Goal: Feedback & Contribution: Contribute content

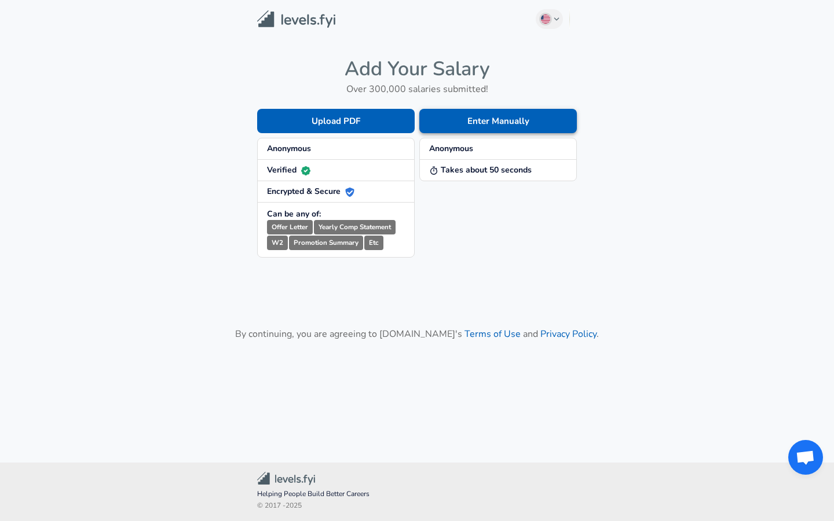
click at [507, 123] on button "Enter Manually" at bounding box center [498, 121] width 158 height 24
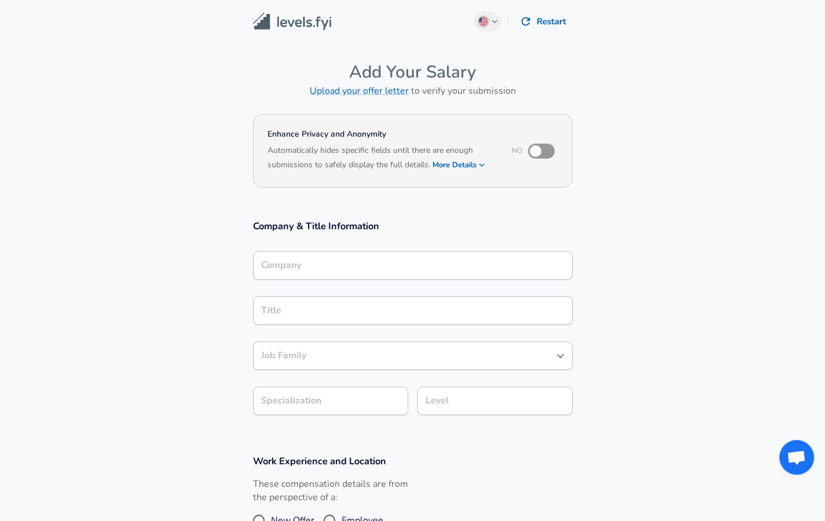
scroll to position [12, 0]
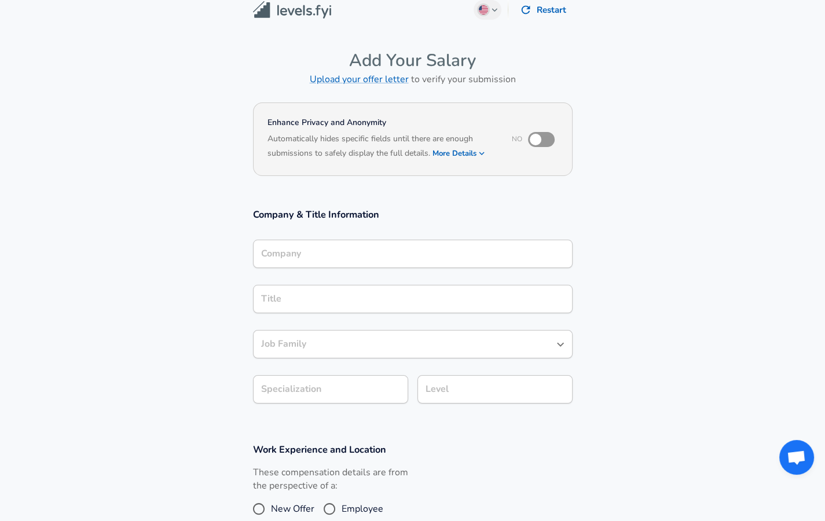
click at [324, 268] on div "Company" at bounding box center [413, 254] width 320 height 28
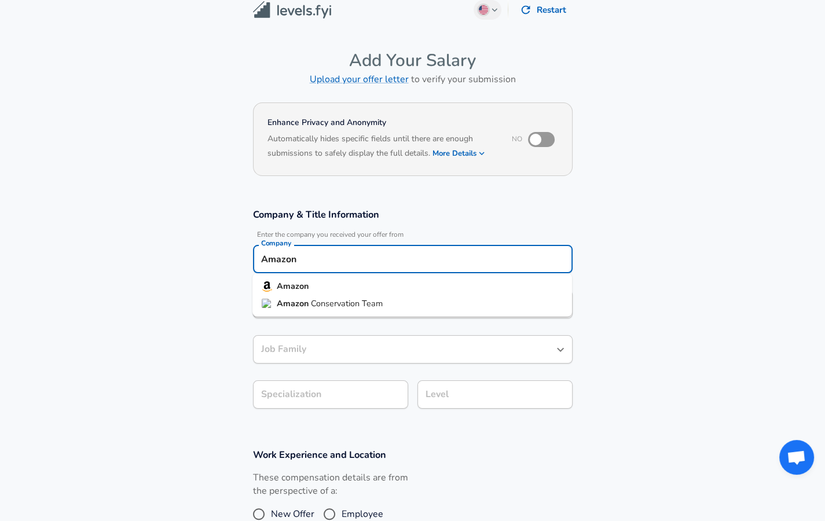
click at [279, 289] on strong "Amazon" at bounding box center [293, 286] width 32 height 12
type input "Amazon"
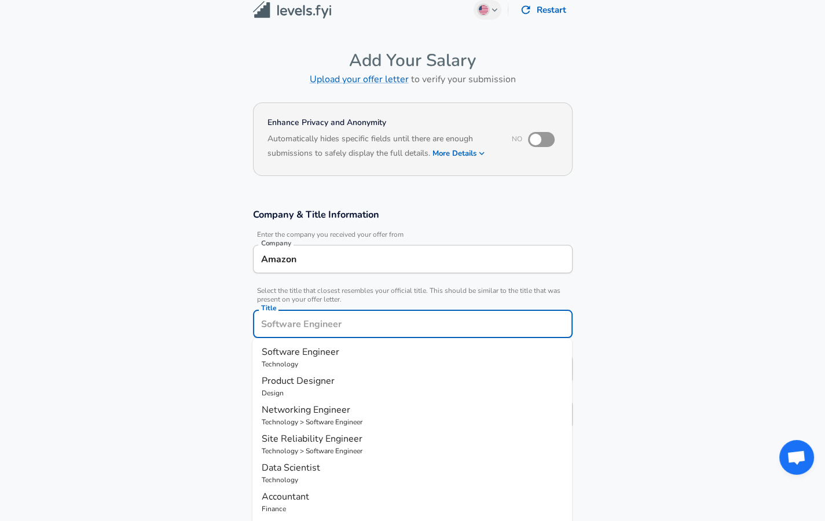
scroll to position [35, 0]
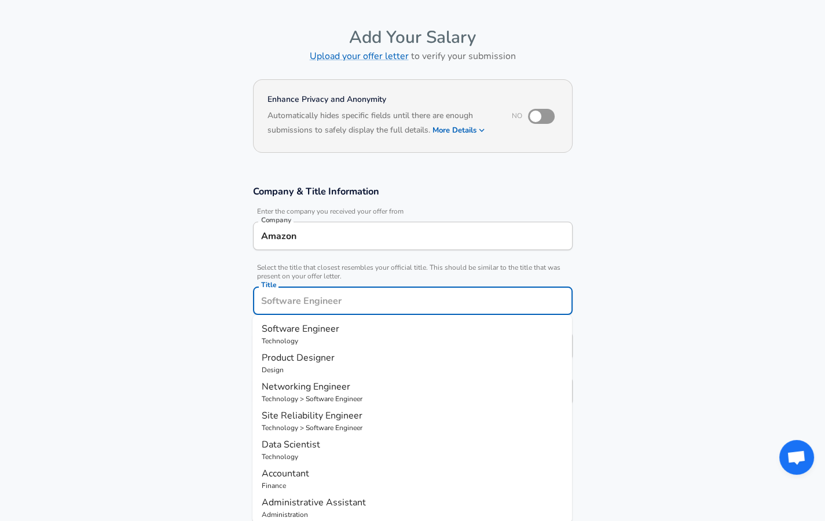
click at [290, 306] on input "Title" at bounding box center [412, 301] width 309 height 18
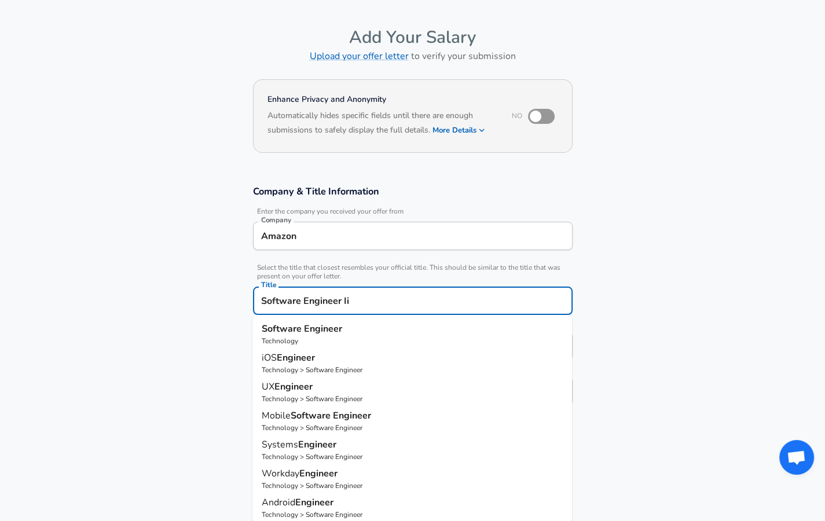
click at [276, 328] on strong "Software" at bounding box center [283, 329] width 42 height 13
type input "Software Engineer"
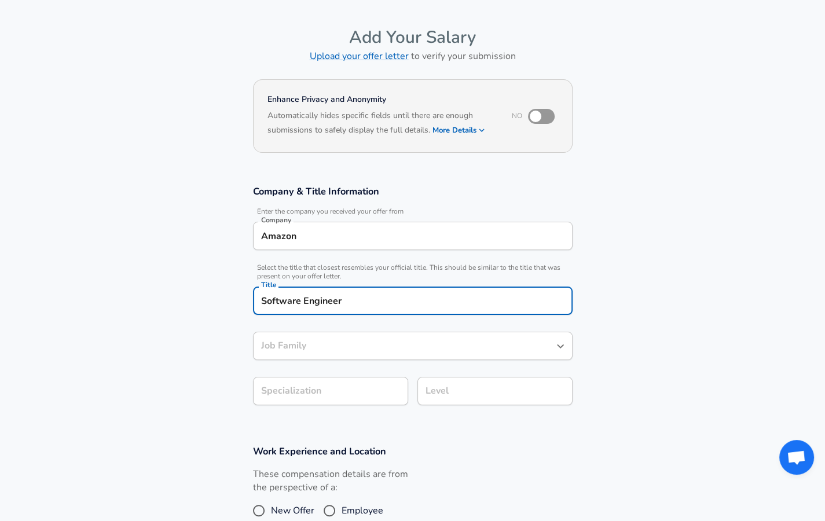
type input "Software Engineer"
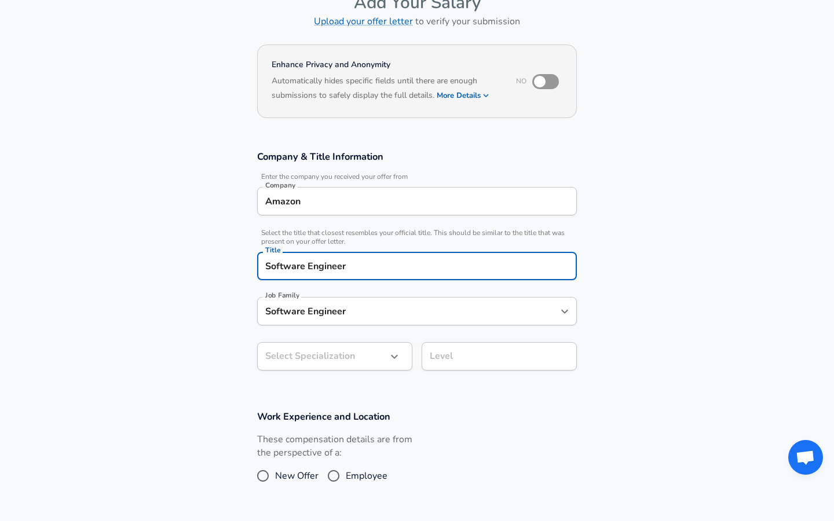
click at [371, 395] on body "English ([GEOGRAPHIC_DATA]) Change Restart Add Your Salary Upload your offer le…" at bounding box center [417, 190] width 834 height 521
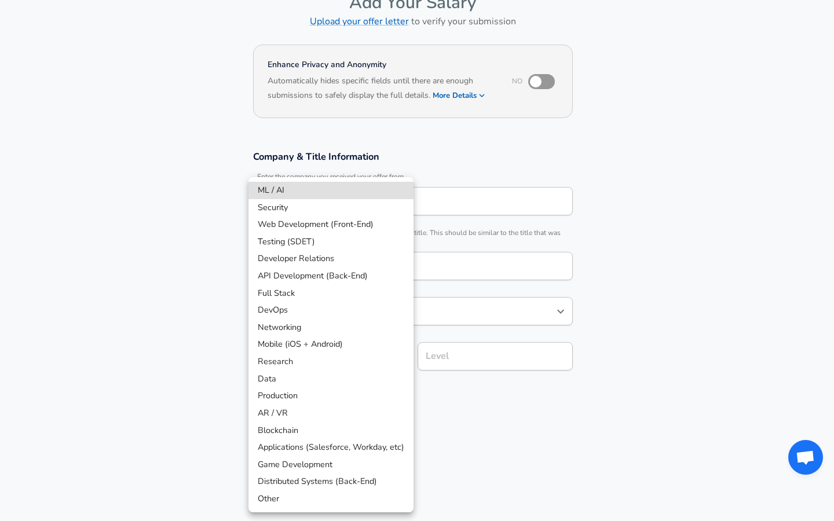
click at [365, 481] on li "Distributed Systems (Back-End)" at bounding box center [330, 481] width 165 height 17
type input "Distributed Systems (Back-End)"
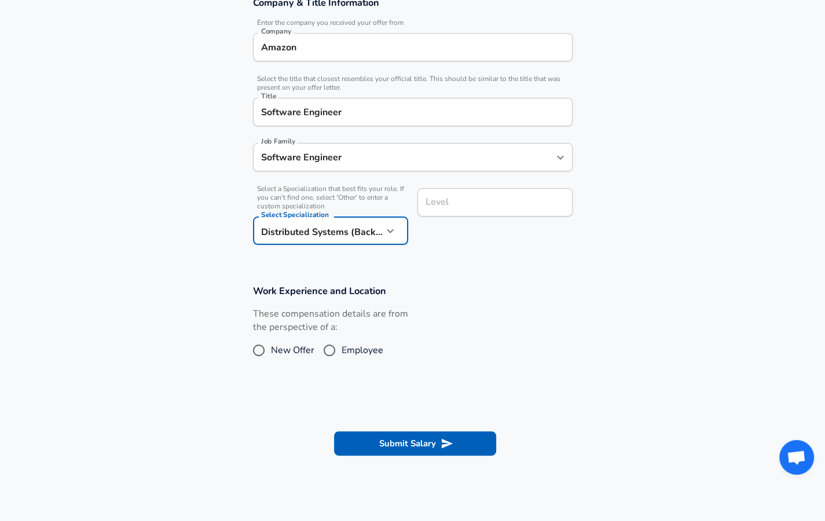
click at [470, 206] on input "Level" at bounding box center [495, 202] width 145 height 18
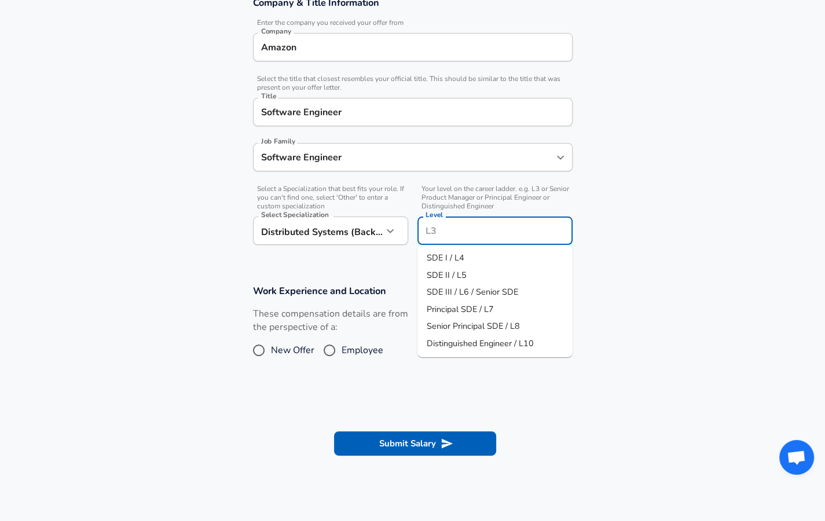
scroll to position [247, 0]
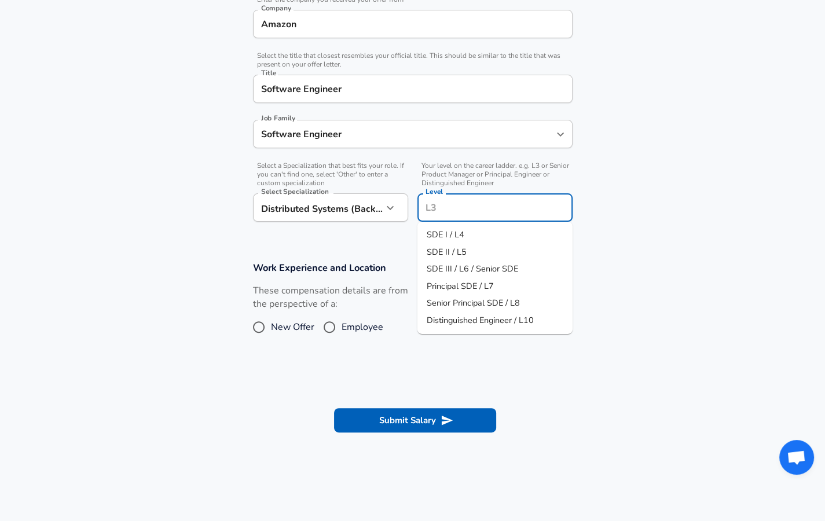
click at [473, 250] on li "SDE II / L5" at bounding box center [495, 251] width 155 height 17
type input "SDE II / L5"
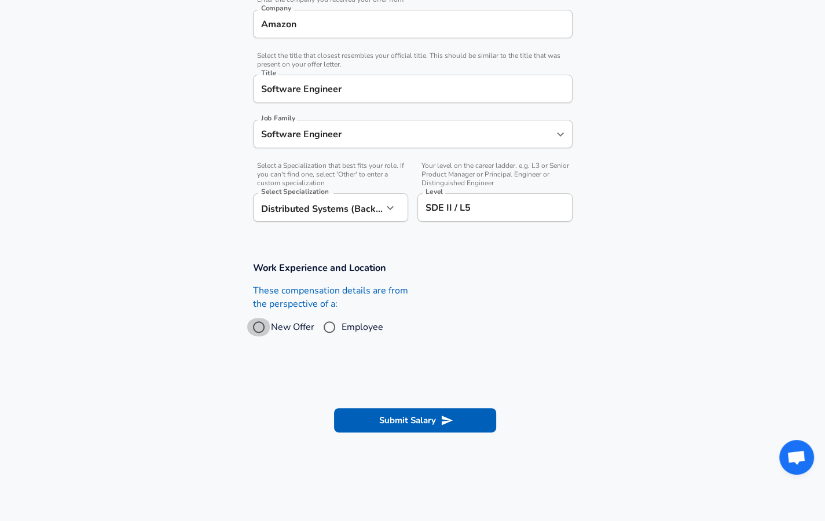
click at [261, 328] on input "New Offer" at bounding box center [259, 327] width 24 height 19
radio input "true"
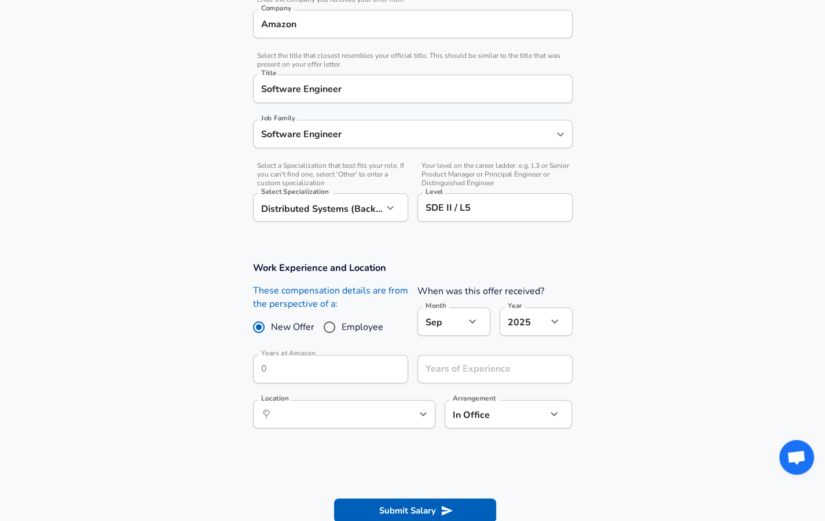
click at [463, 320] on button "button" at bounding box center [473, 322] width 20 height 20
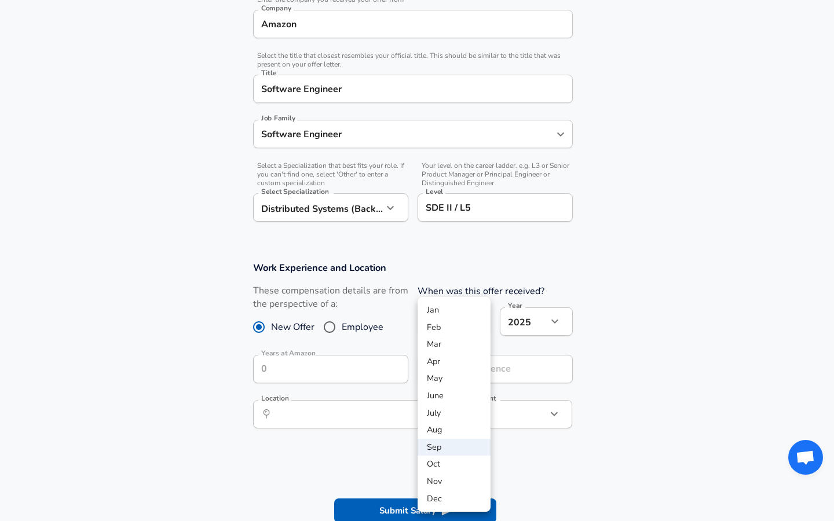
click at [456, 401] on li "June" at bounding box center [454, 395] width 73 height 17
type input "6"
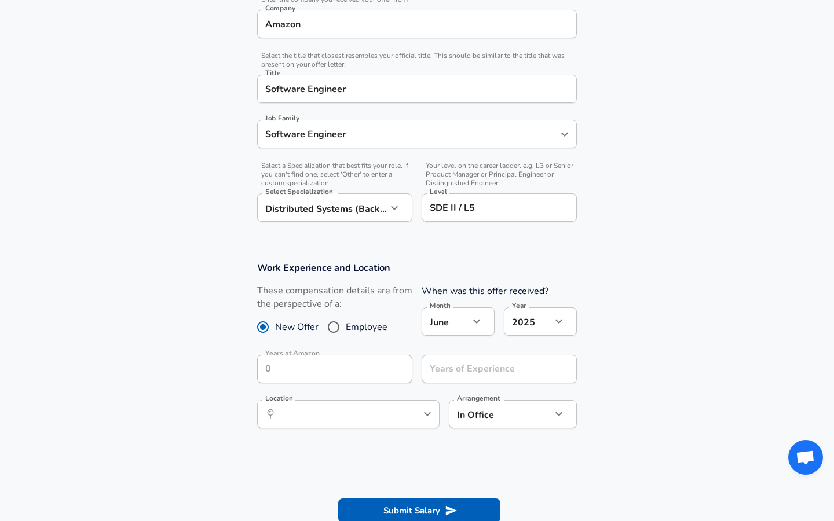
click at [528, 275] on body "English ([GEOGRAPHIC_DATA]) Change Restart Add Your Salary Upload your offer le…" at bounding box center [417, 13] width 834 height 521
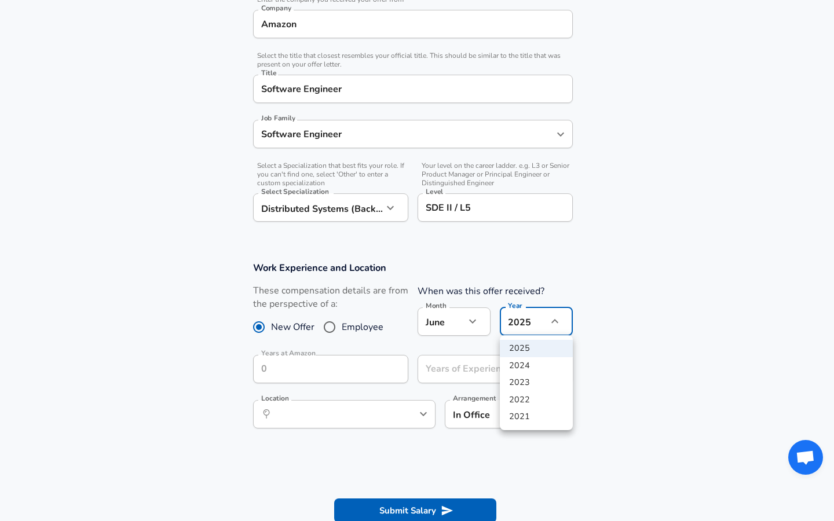
click at [535, 349] on li "2025" at bounding box center [536, 348] width 73 height 17
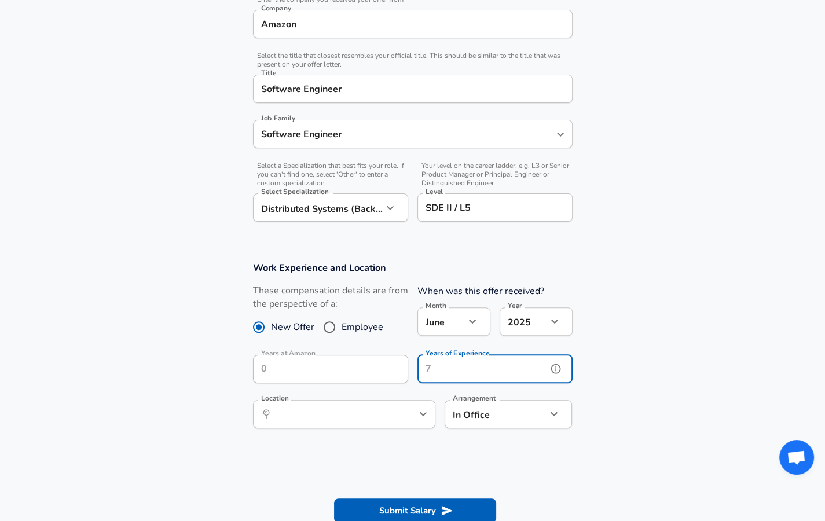
click at [466, 370] on input "Years of Experience" at bounding box center [483, 369] width 130 height 28
type input "4"
click at [341, 405] on input "Location" at bounding box center [331, 414] width 119 height 18
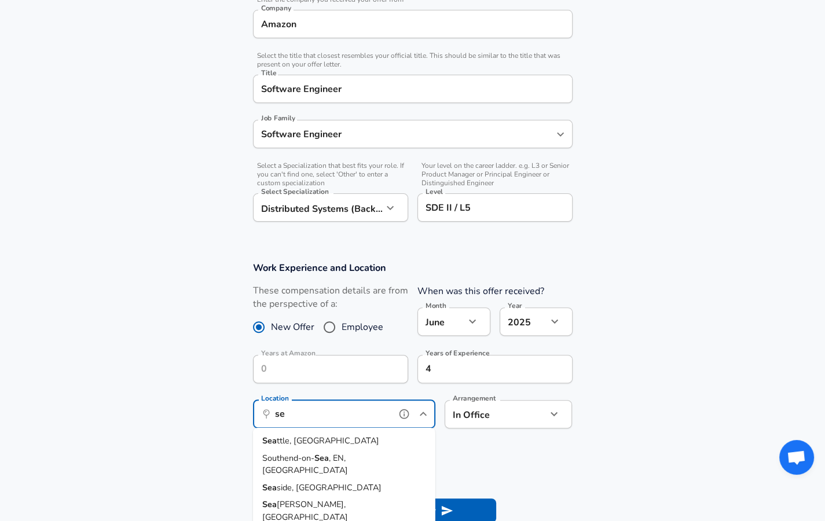
type input "s"
click at [308, 433] on li "Belle vue, [GEOGRAPHIC_DATA]" at bounding box center [344, 441] width 182 height 17
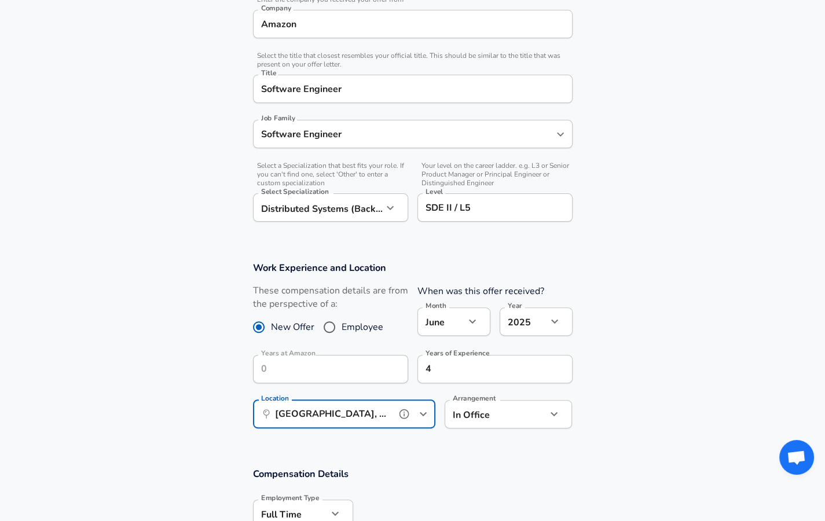
type input "[GEOGRAPHIC_DATA], [GEOGRAPHIC_DATA]"
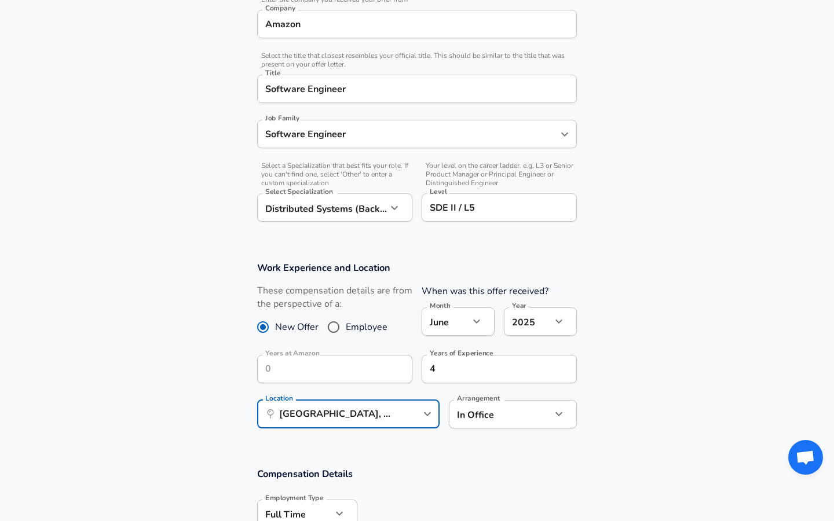
click at [487, 275] on body "English ([GEOGRAPHIC_DATA]) Change Restart Add Your Salary Upload your offer le…" at bounding box center [417, 13] width 834 height 521
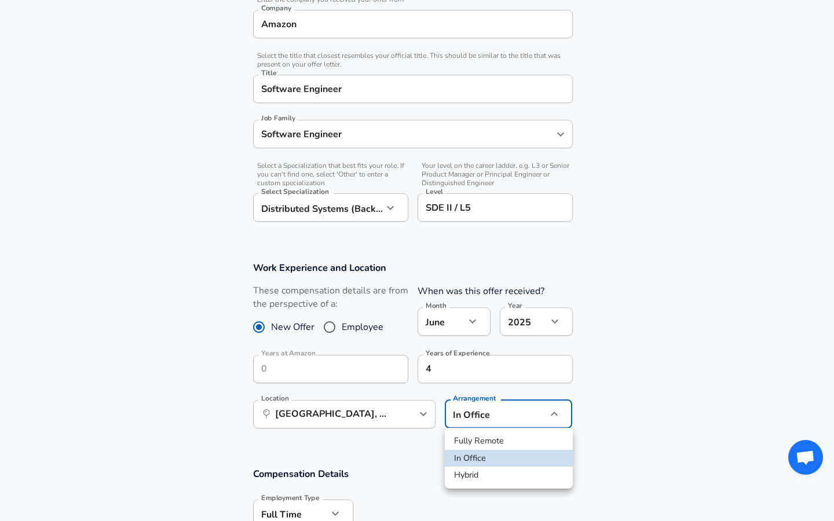
click at [664, 381] on div at bounding box center [417, 260] width 834 height 521
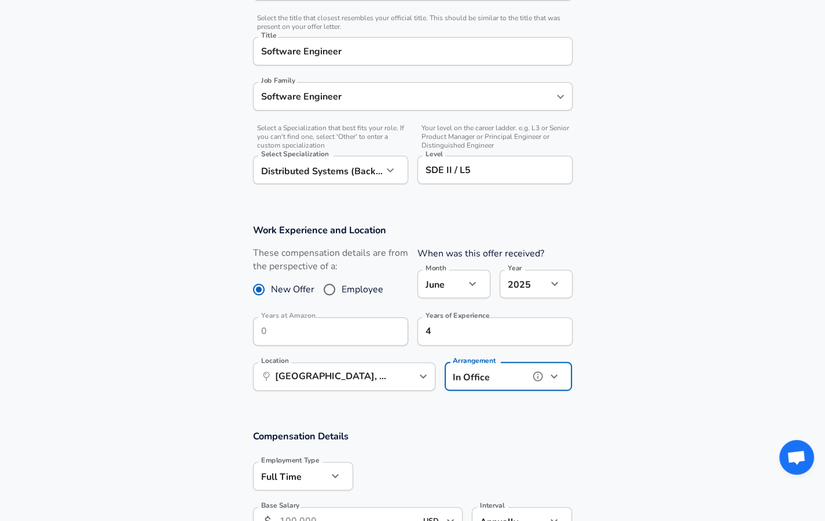
scroll to position [401, 0]
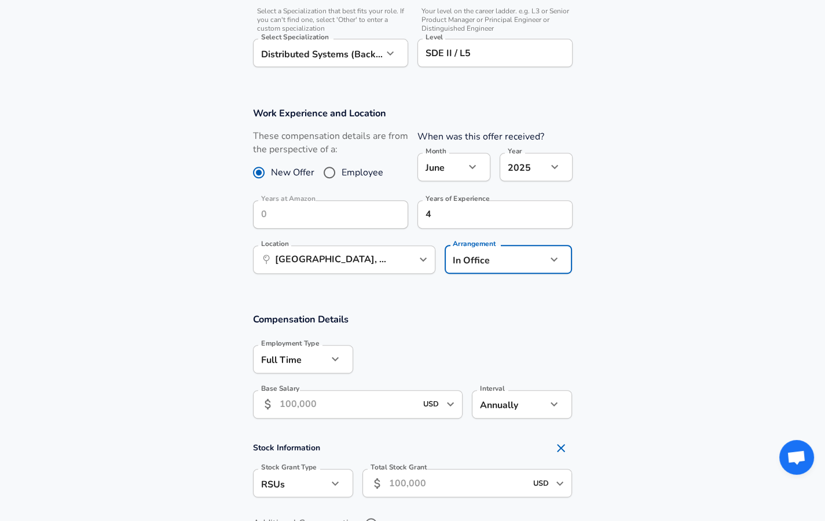
click at [328, 404] on input "Base Salary" at bounding box center [348, 404] width 137 height 28
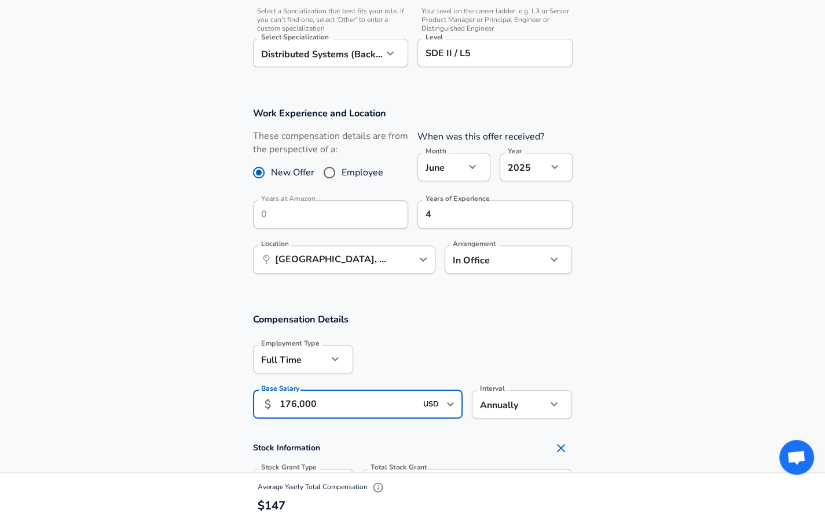
type input "176,000"
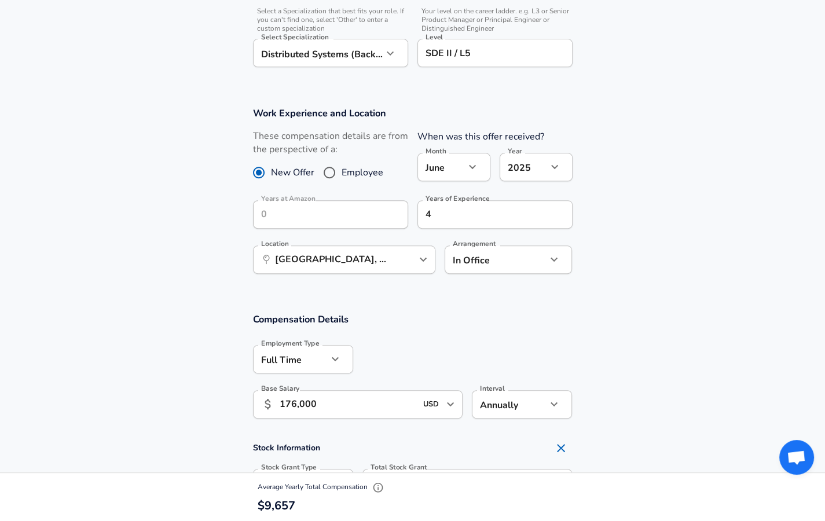
click at [529, 354] on div at bounding box center [463, 358] width 220 height 45
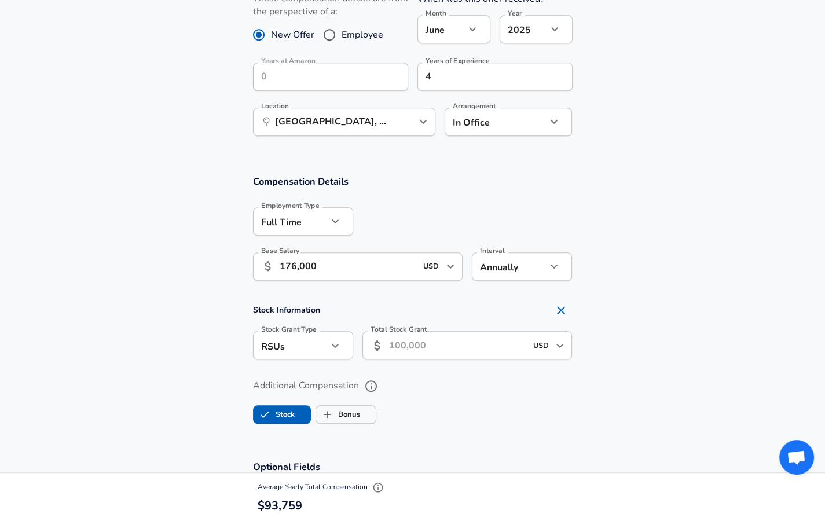
scroll to position [556, 0]
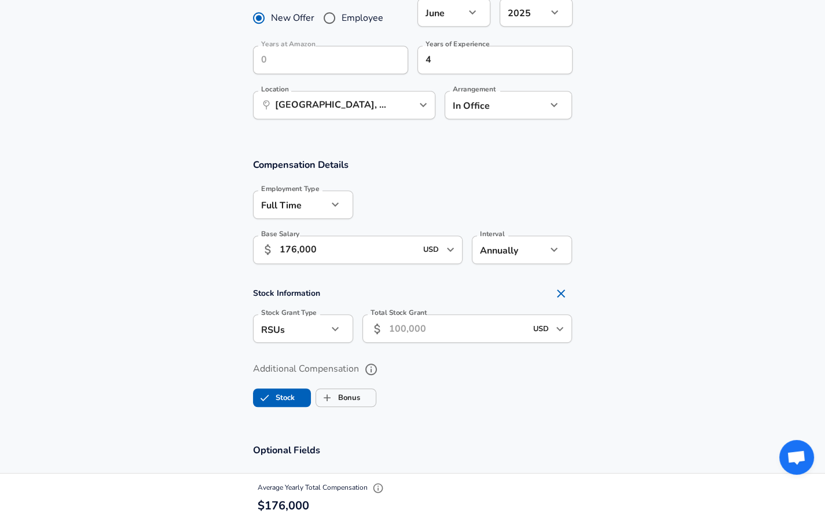
click at [416, 334] on input "Total Stock Grant" at bounding box center [457, 329] width 137 height 28
click at [371, 367] on div "Additional Compensation Stock Bonus" at bounding box center [413, 380] width 348 height 61
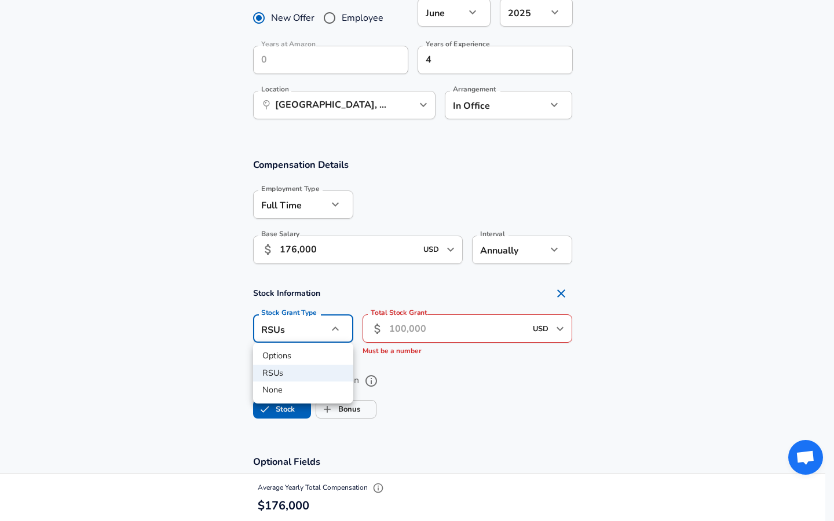
click at [189, 324] on div at bounding box center [417, 260] width 834 height 521
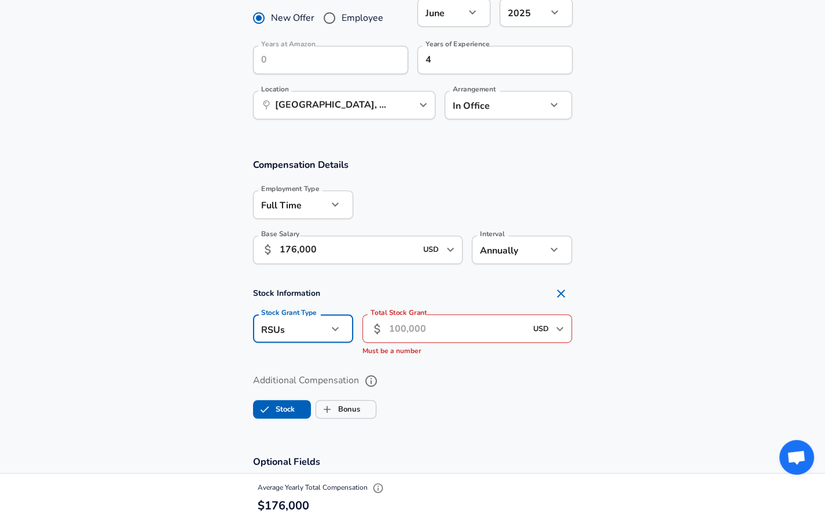
click at [432, 338] on input "Total Stock Grant" at bounding box center [457, 329] width 137 height 28
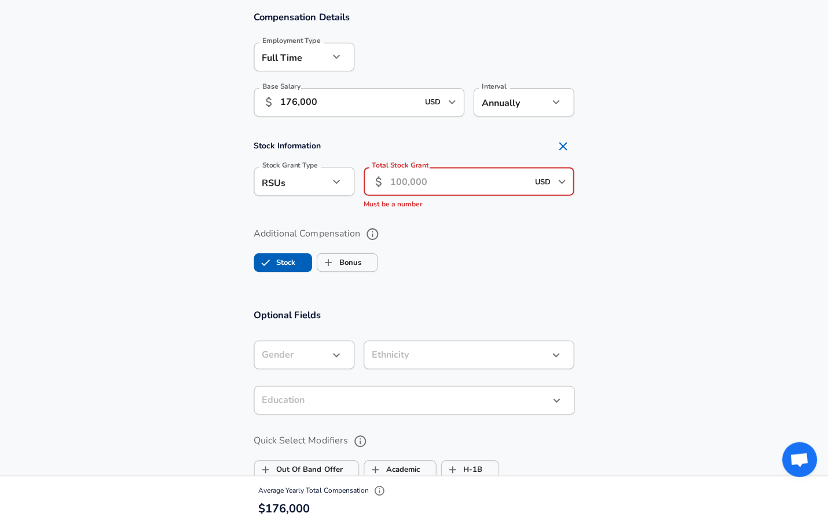
scroll to position [710, 0]
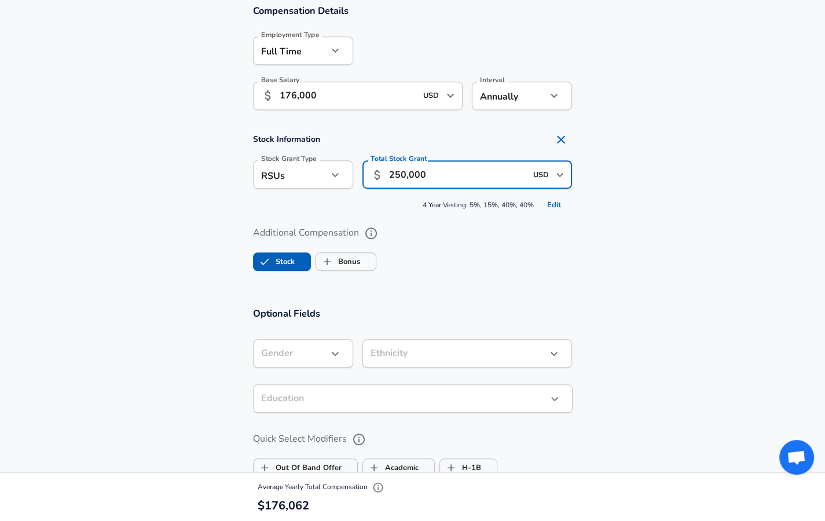
click at [171, 257] on section "Additional Compensation Stock Bonus" at bounding box center [412, 244] width 825 height 61
drag, startPoint x: 427, startPoint y: 171, endPoint x: 327, endPoint y: 172, distance: 100.8
click at [330, 171] on div "Stock Grant Type RSUs stock Stock Grant Type Total Stock Grant ​ 250,000 USD ​ …" at bounding box center [408, 173] width 329 height 45
type input "400,000"
click at [195, 250] on section "Additional Compensation Stock Bonus" at bounding box center [412, 244] width 825 height 61
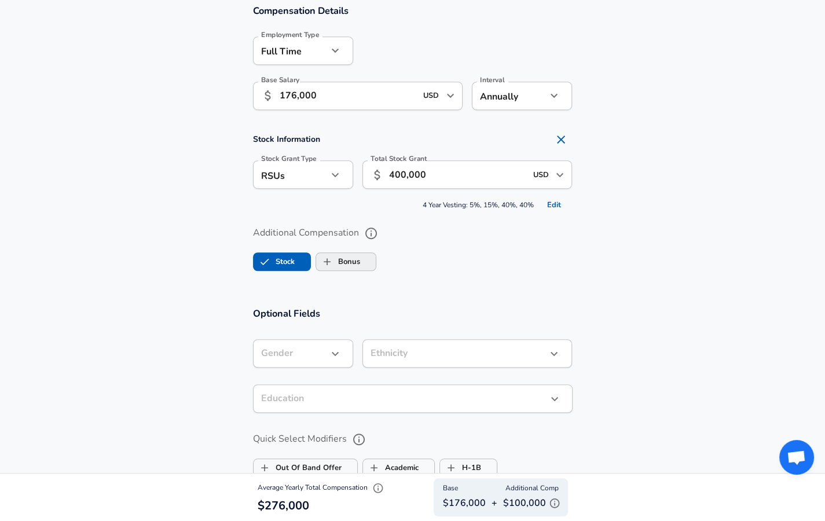
click at [340, 259] on label "Bonus" at bounding box center [338, 262] width 44 height 22
checkbox input "true"
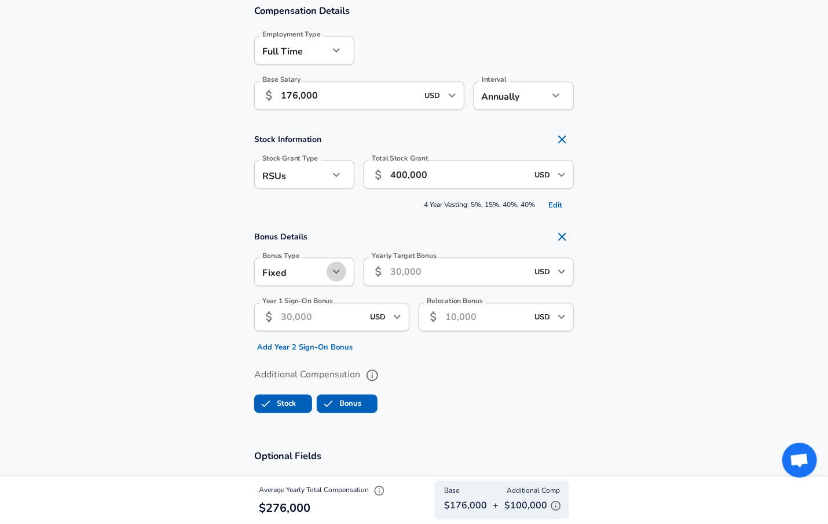
click at [330, 268] on icon "button" at bounding box center [337, 272] width 14 height 14
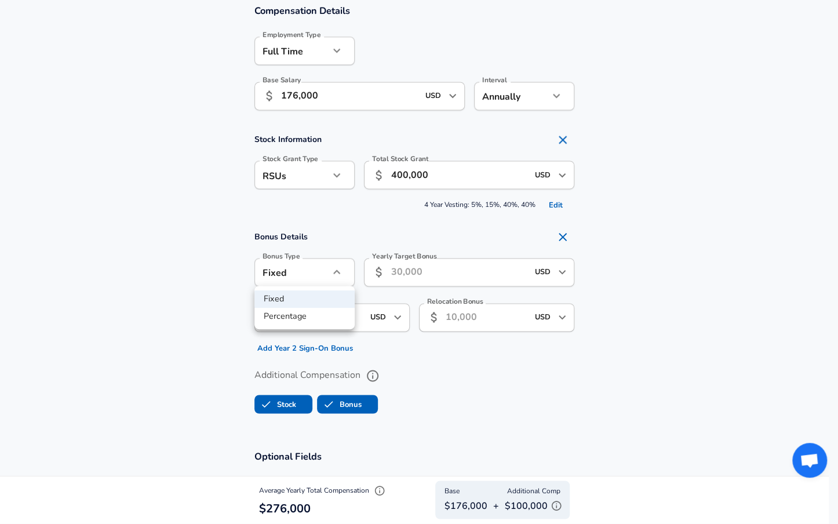
click at [177, 231] on div at bounding box center [419, 262] width 838 height 524
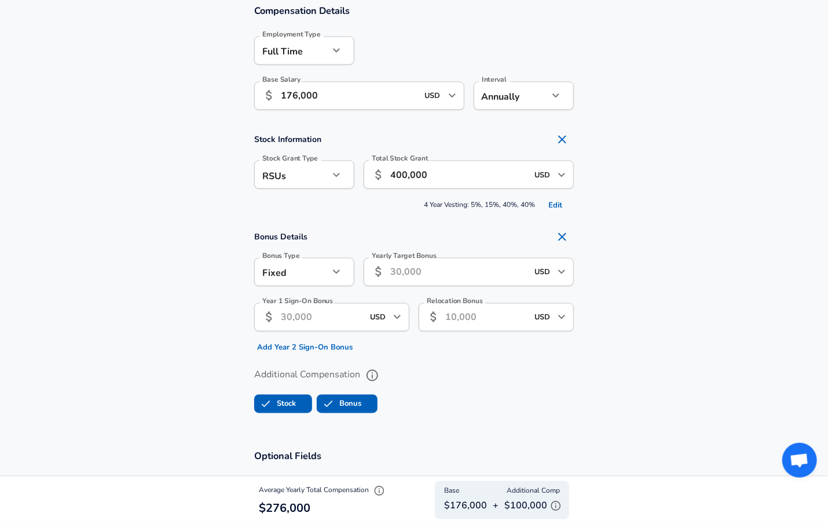
click at [443, 270] on input "Yearly Target Bonus" at bounding box center [458, 272] width 137 height 28
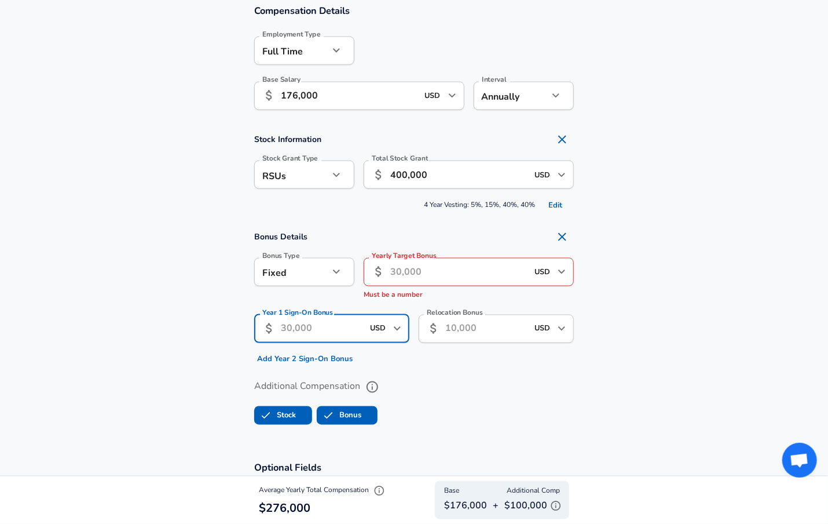
click at [348, 315] on input "Year 1 Sign-On Bonus" at bounding box center [322, 329] width 82 height 28
type input "102,000"
click at [663, 270] on section "Bonus Details Bonus Type Fixed fixed Bonus Type Yearly Target Bonus ​ USD ​ Yea…" at bounding box center [414, 296] width 828 height 143
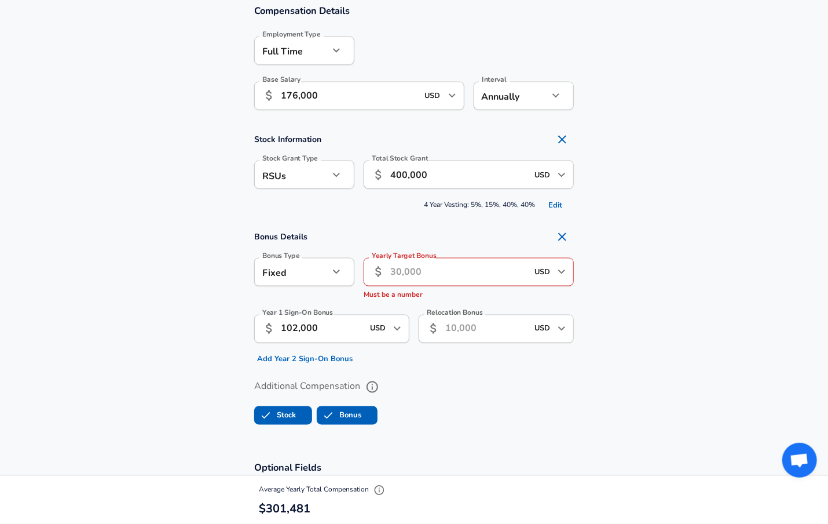
click at [500, 273] on input "Yearly Target Bonus" at bounding box center [458, 272] width 137 height 28
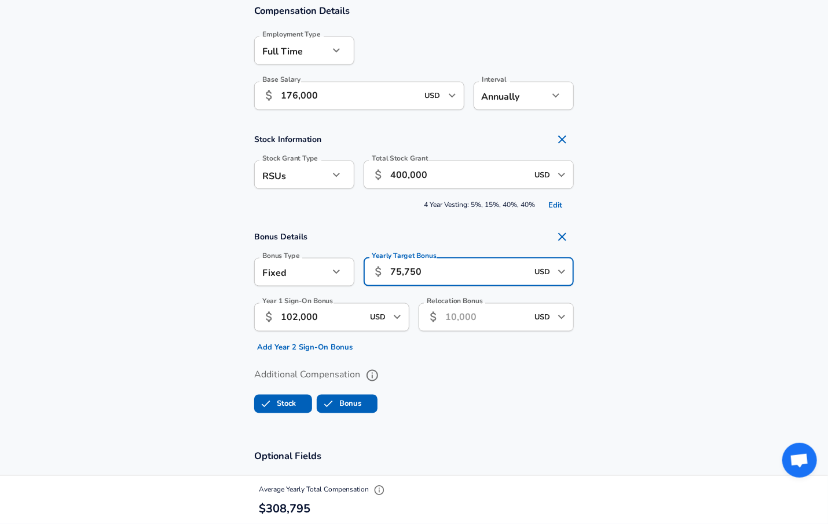
type input "75,750"
click at [727, 229] on section "Bonus Details Bonus Type Fixed fixed Bonus Type Yearly Target Bonus ​ 75,750 US…" at bounding box center [414, 290] width 828 height 131
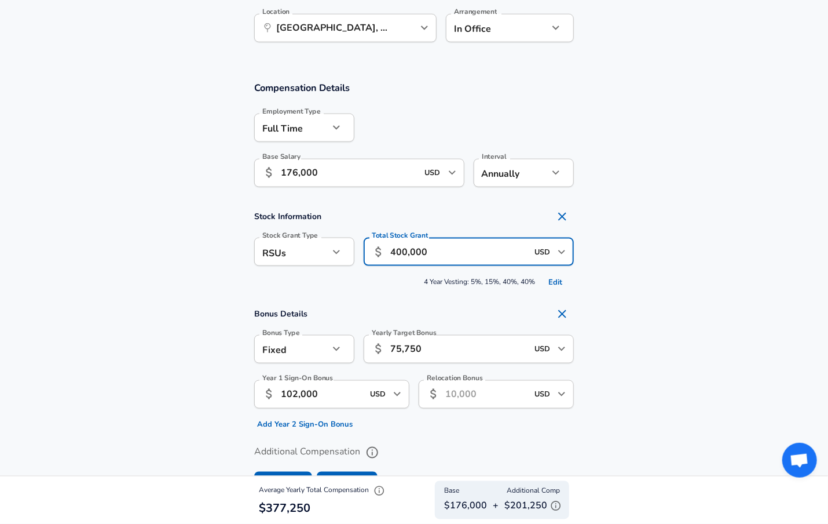
scroll to position [0, 0]
drag, startPoint x: 471, startPoint y: 252, endPoint x: 331, endPoint y: 243, distance: 141.1
click at [315, 257] on div "Stock Grant Type RSUs stock Stock Grant Type Total Stock Grant ​ 400,000 USD ​ …" at bounding box center [409, 250] width 329 height 45
click at [561, 253] on icon "Open" at bounding box center [561, 252] width 7 height 4
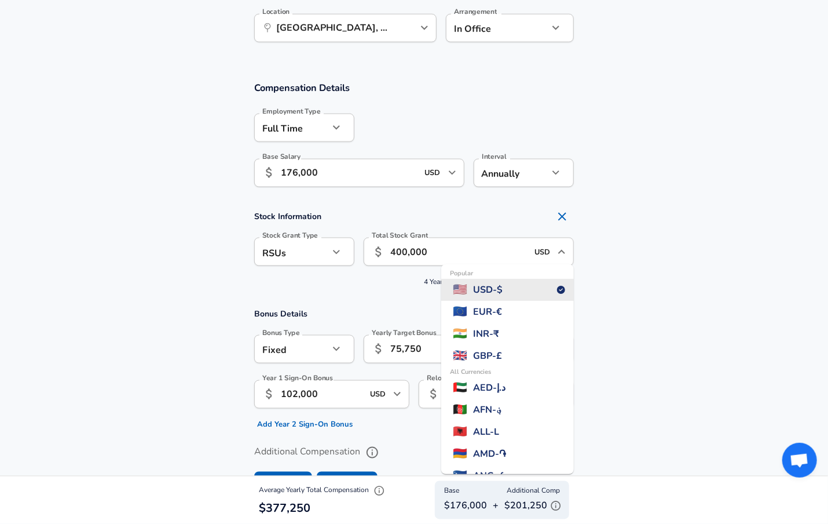
click at [481, 259] on input "400,000" at bounding box center [458, 251] width 137 height 28
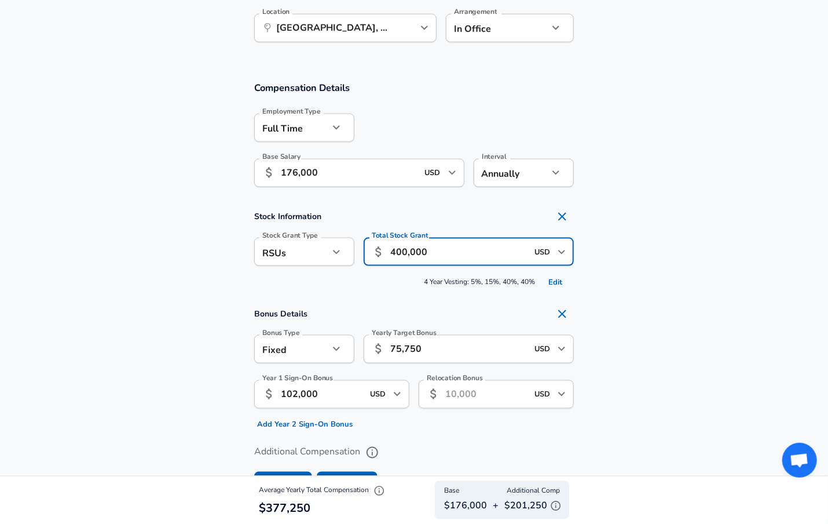
drag, startPoint x: 470, startPoint y: 257, endPoint x: 356, endPoint y: 244, distance: 115.3
click at [356, 245] on div "Total Stock Grant ​ 400,000 USD ​ Total Stock Grant" at bounding box center [464, 250] width 220 height 45
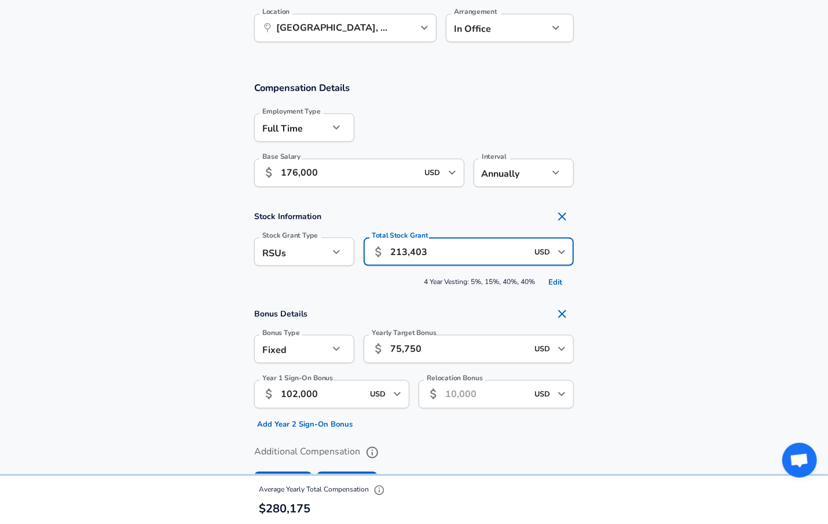
type input "213,403"
click at [665, 219] on section "Stock Information Stock Grant Type RSUs stock Stock Grant Type Total Stock Gran…" at bounding box center [414, 248] width 828 height 86
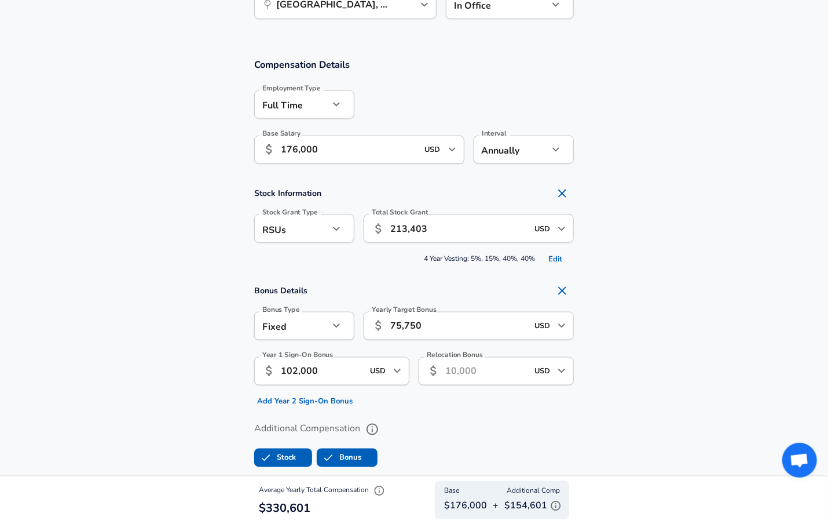
scroll to position [710, 0]
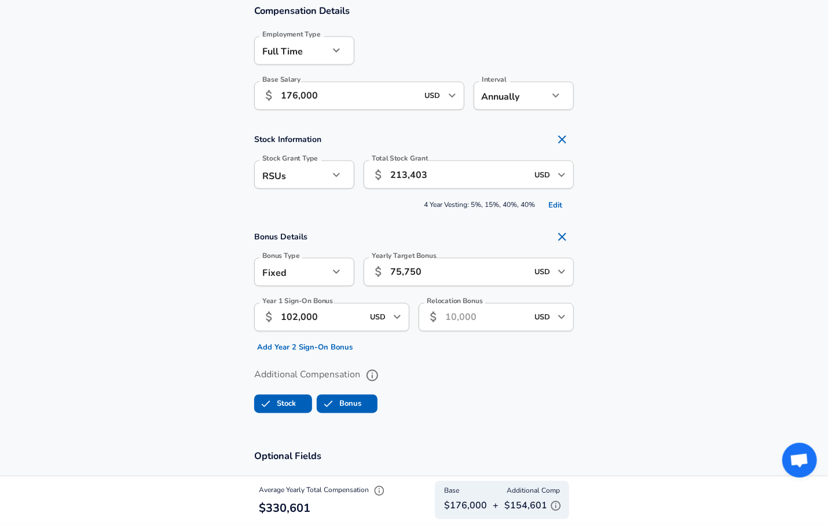
drag, startPoint x: 443, startPoint y: 273, endPoint x: 298, endPoint y: 241, distance: 148.3
click at [320, 252] on div "Bonus Type Fixed fixed Bonus Type Yearly Target Bonus ​ 75,750 USD ​ Yearly Tar…" at bounding box center [409, 270] width 329 height 45
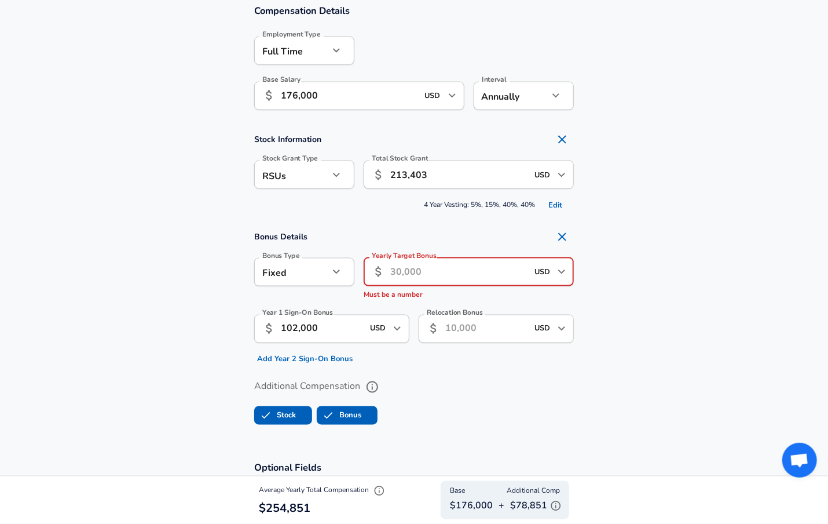
click at [317, 332] on input "102,000" at bounding box center [322, 329] width 82 height 28
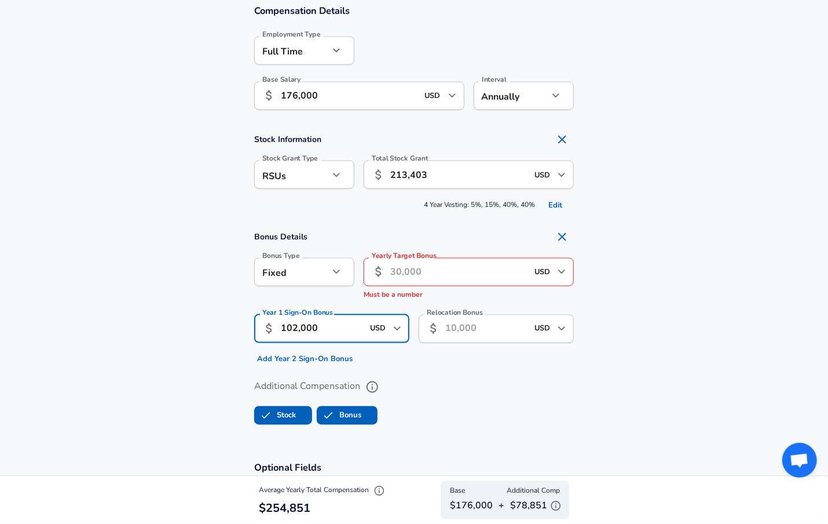
click at [385, 326] on input "USD" at bounding box center [378, 329] width 23 height 18
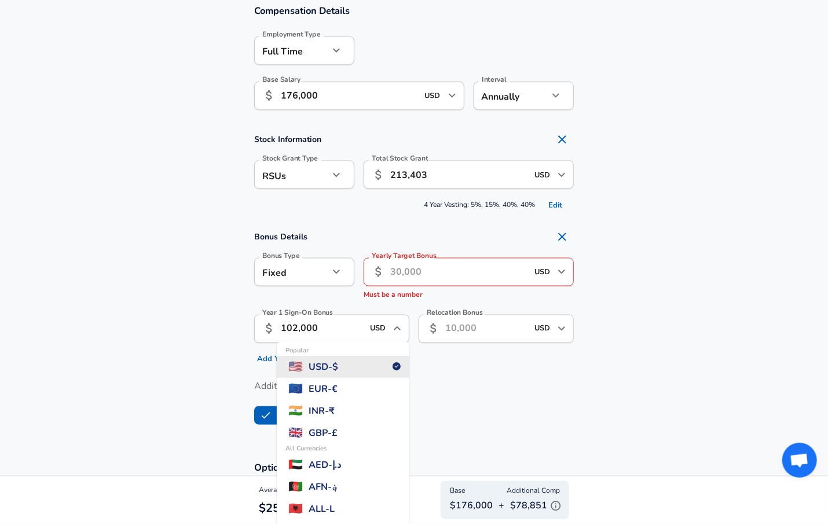
click at [334, 332] on input "102,000" at bounding box center [322, 329] width 82 height 28
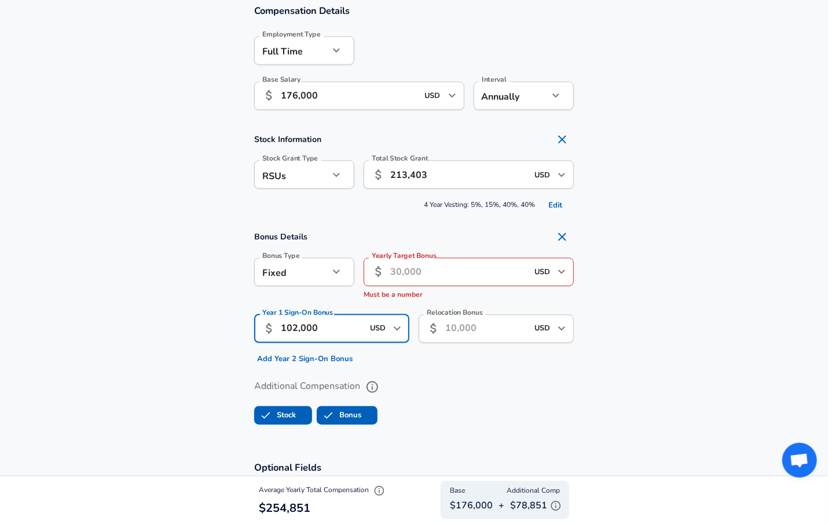
drag, startPoint x: 325, startPoint y: 328, endPoint x: 237, endPoint y: 316, distance: 88.8
click at [239, 320] on section "Bonus Details Bonus Type Fixed fixed Bonus Type Yearly Target Bonus ​ USD ​ Yea…" at bounding box center [414, 296] width 828 height 143
click at [405, 277] on input "Yearly Target Bonus" at bounding box center [458, 272] width 137 height 28
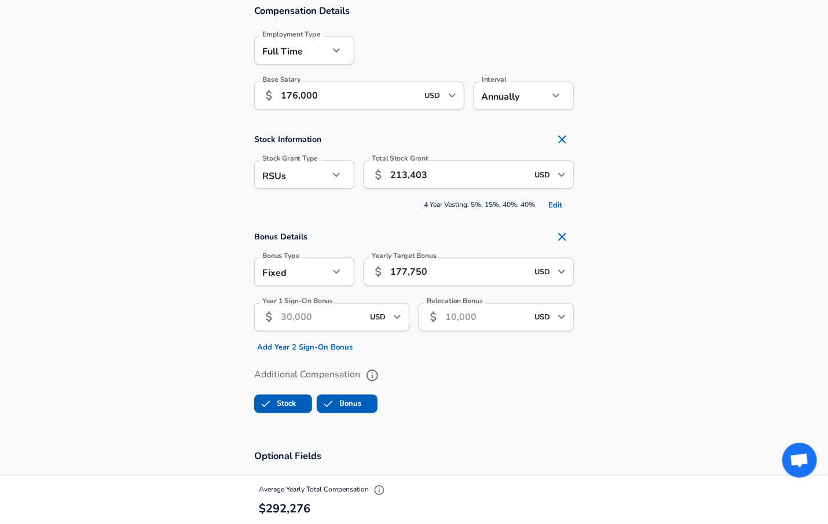
click at [686, 276] on section "Bonus Details Bonus Type Fixed fixed Bonus Type Yearly Target Bonus ​ 177,750 U…" at bounding box center [414, 290] width 828 height 131
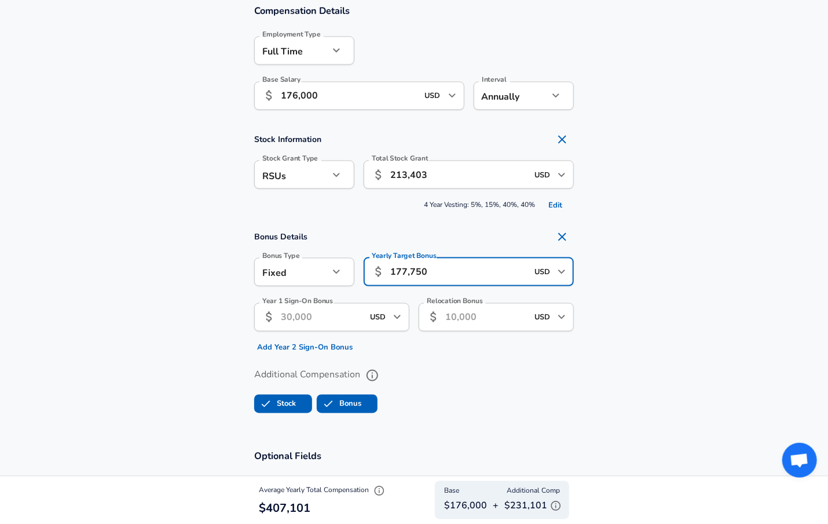
drag, startPoint x: 443, startPoint y: 274, endPoint x: 344, endPoint y: 275, distance: 98.5
click at [344, 275] on div "Bonus Type Fixed fixed Bonus Type Yearly Target Bonus ​ 177,750 USD ​ Yearly Ta…" at bounding box center [409, 270] width 329 height 45
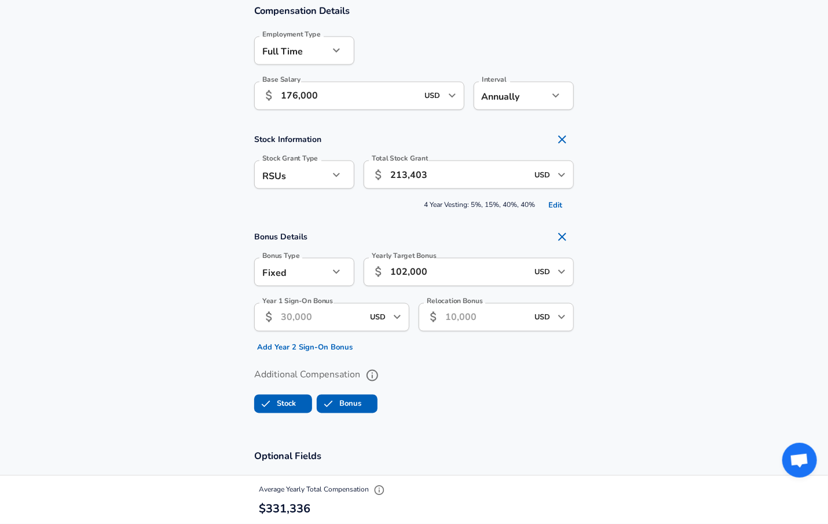
click at [685, 262] on section "Bonus Details Bonus Type Fixed fixed Bonus Type Yearly Target Bonus ​ 102,000 U…" at bounding box center [414, 290] width 828 height 131
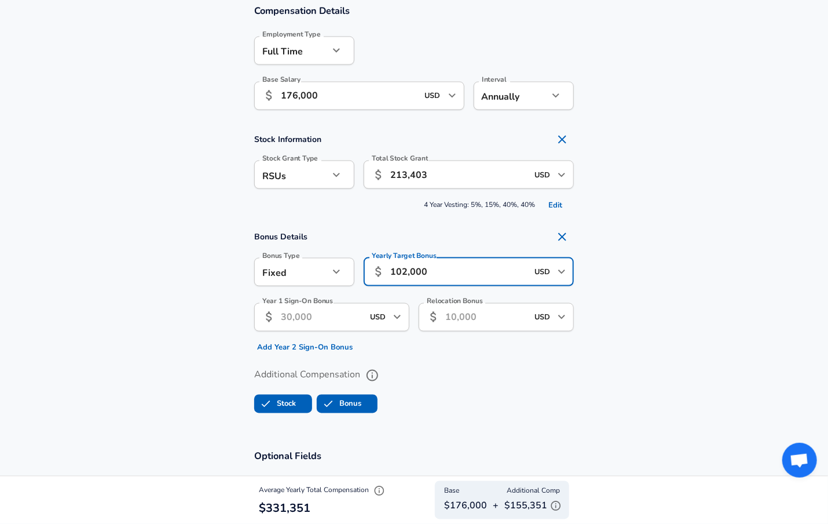
drag, startPoint x: 437, startPoint y: 275, endPoint x: 378, endPoint y: 278, distance: 59.1
click at [378, 278] on div "​ 102,000 USD ​ Yearly Target Bonus" at bounding box center [469, 272] width 210 height 28
click at [440, 277] on input "102,000" at bounding box center [458, 272] width 137 height 28
drag, startPoint x: 445, startPoint y: 269, endPoint x: 370, endPoint y: 266, distance: 75.3
click at [370, 266] on div "​ 102,000 USD ​ Yearly Target Bonus" at bounding box center [469, 272] width 210 height 28
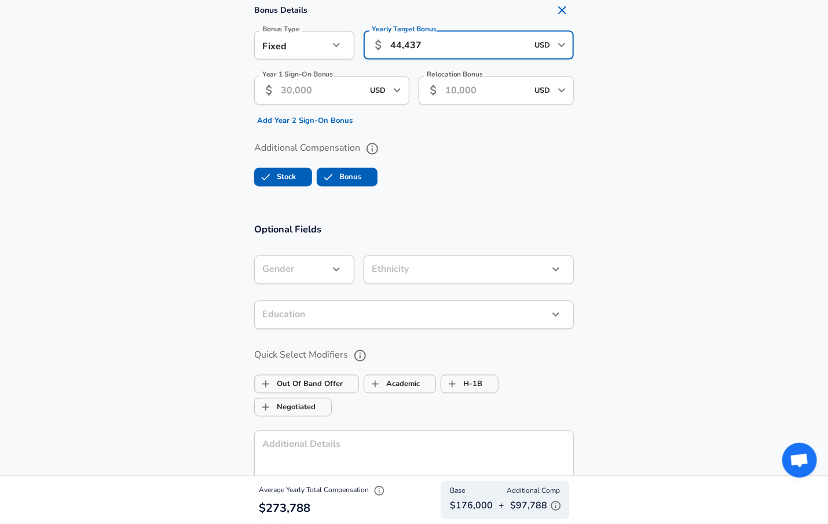
scroll to position [942, 0]
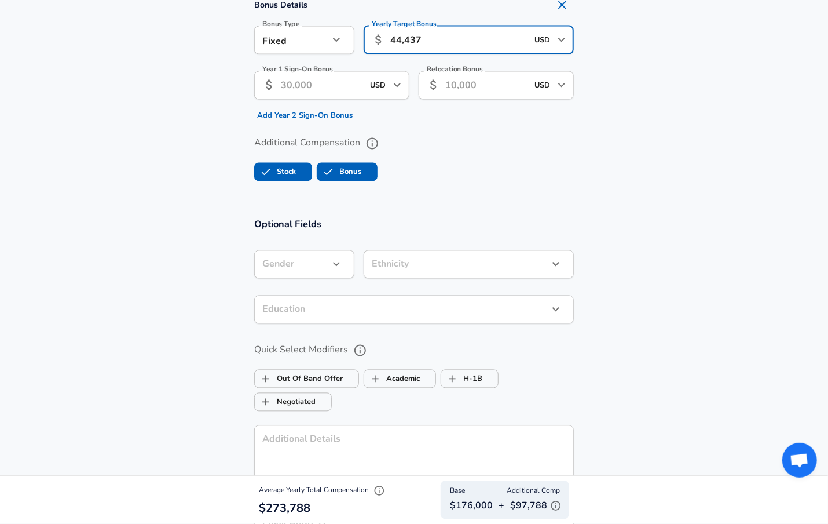
type input "44,437"
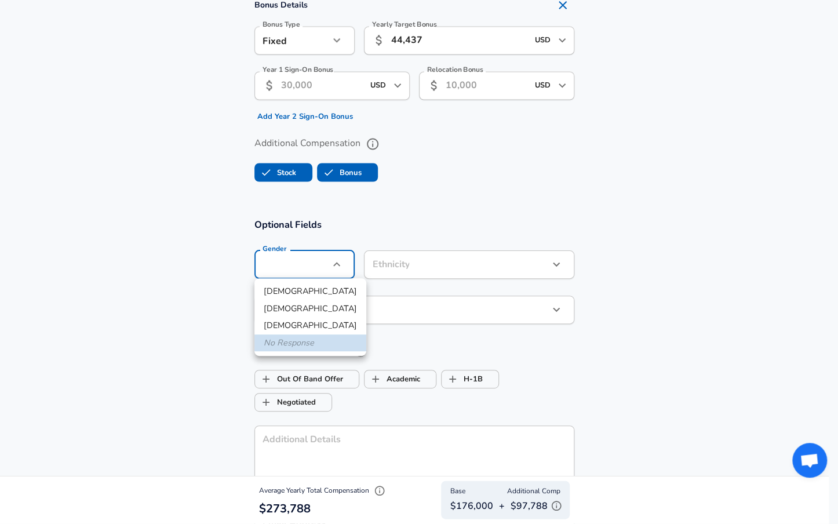
click at [301, 288] on li "[DEMOGRAPHIC_DATA]" at bounding box center [310, 291] width 112 height 17
type input "[DEMOGRAPHIC_DATA]"
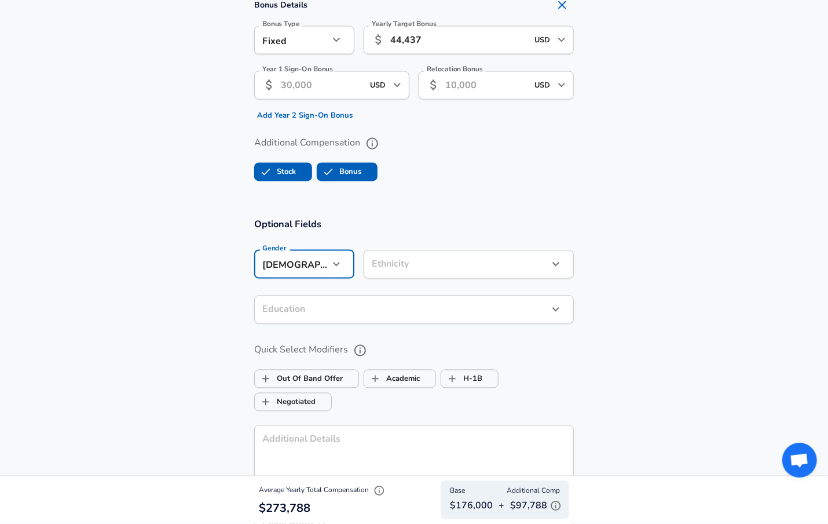
click at [332, 269] on icon "button" at bounding box center [337, 264] width 14 height 14
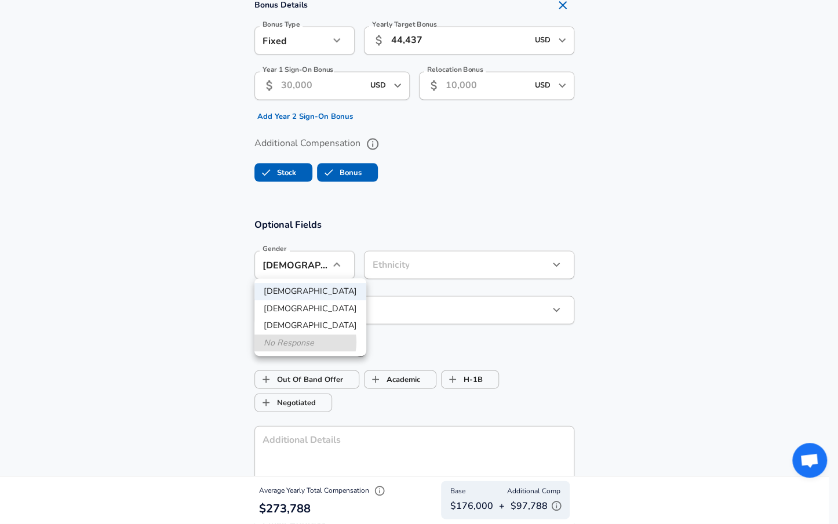
click at [302, 342] on li "No Response" at bounding box center [310, 342] width 112 height 17
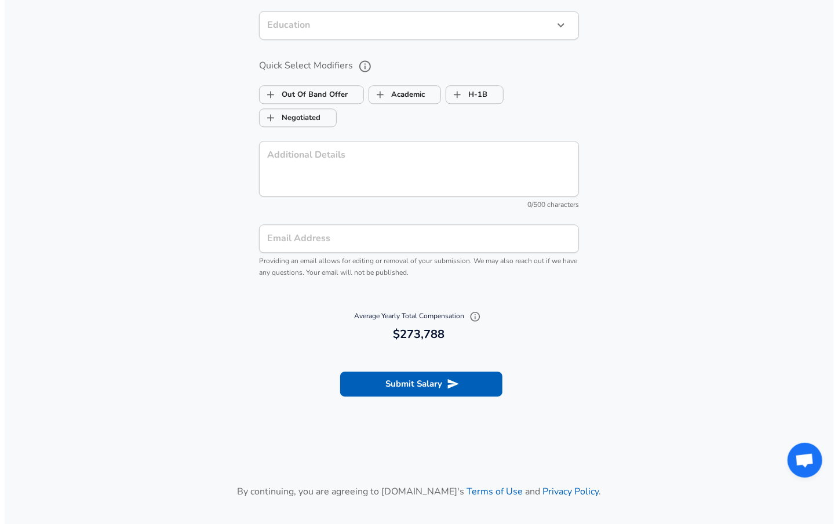
scroll to position [1251, 0]
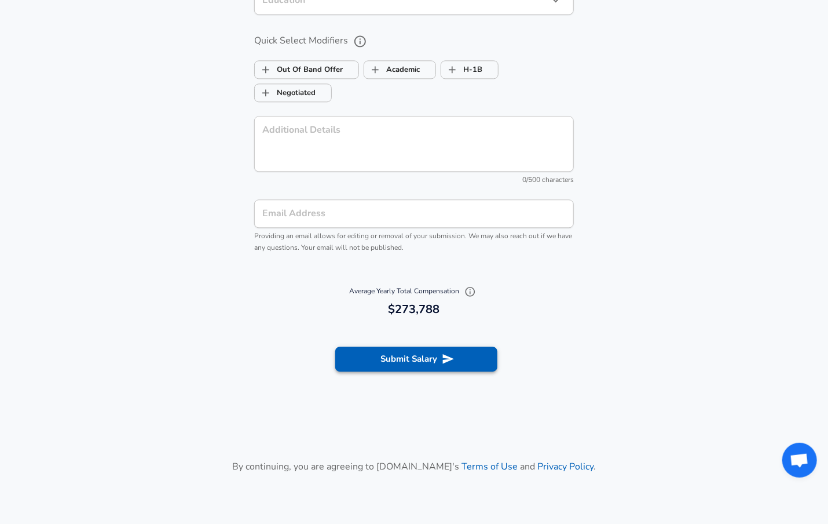
click at [408, 363] on button "Submit Salary" at bounding box center [416, 358] width 162 height 24
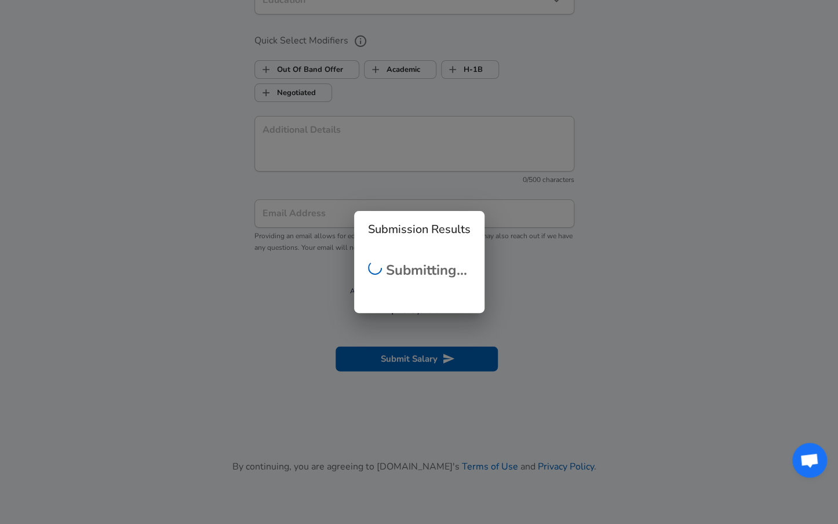
scroll to position [255, 0]
